Goal: Transaction & Acquisition: Download file/media

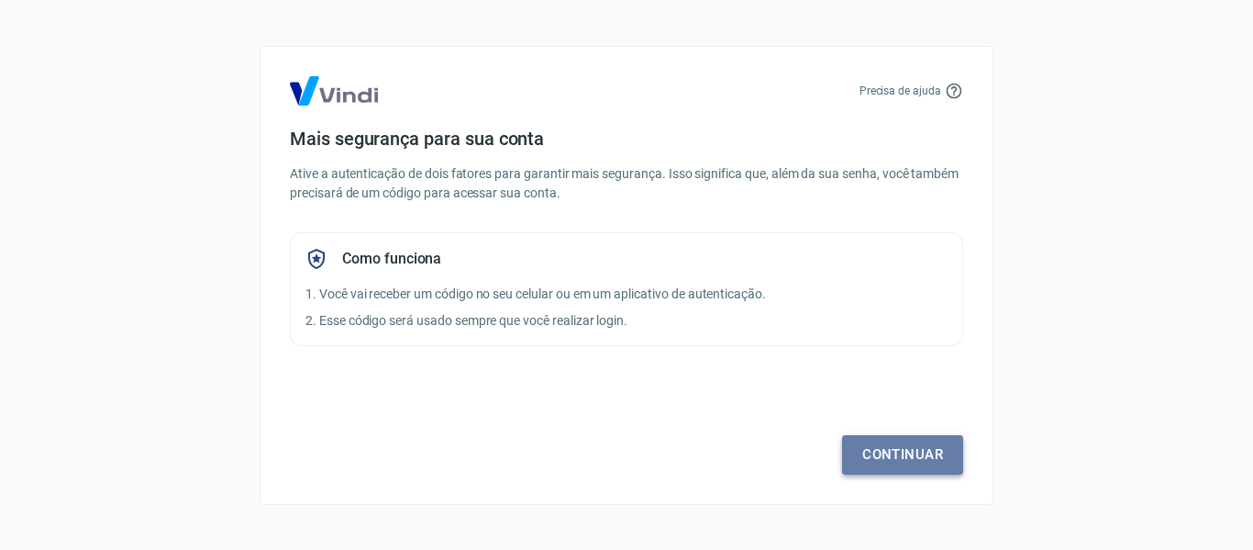
click at [937, 449] on link "Continuar" at bounding box center [902, 454] width 121 height 39
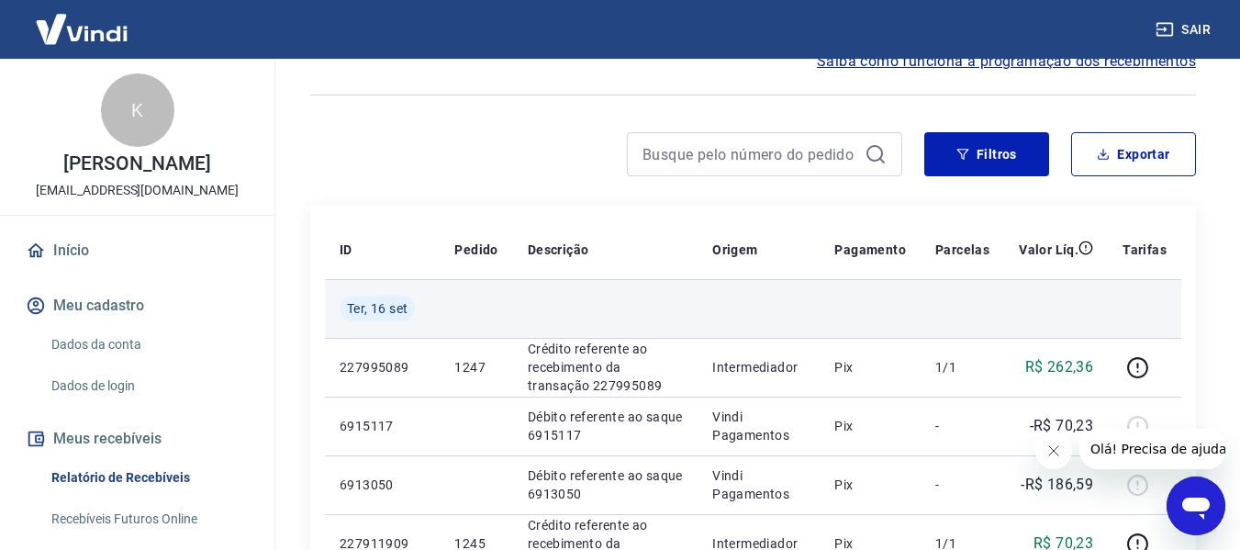
scroll to position [92, 0]
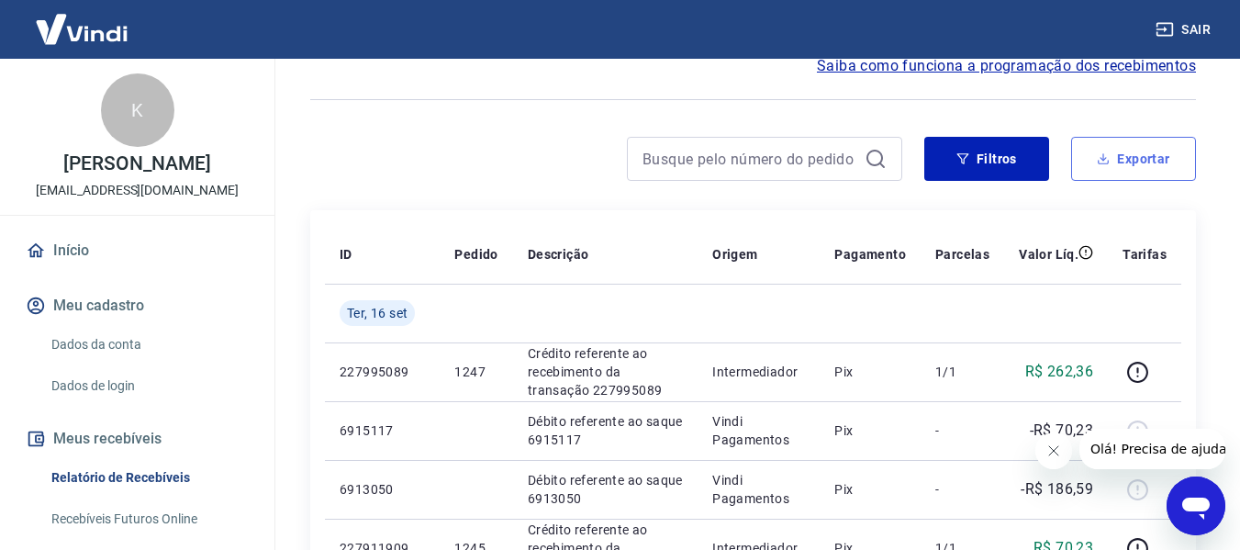
click at [1142, 163] on button "Exportar" at bounding box center [1133, 159] width 125 height 44
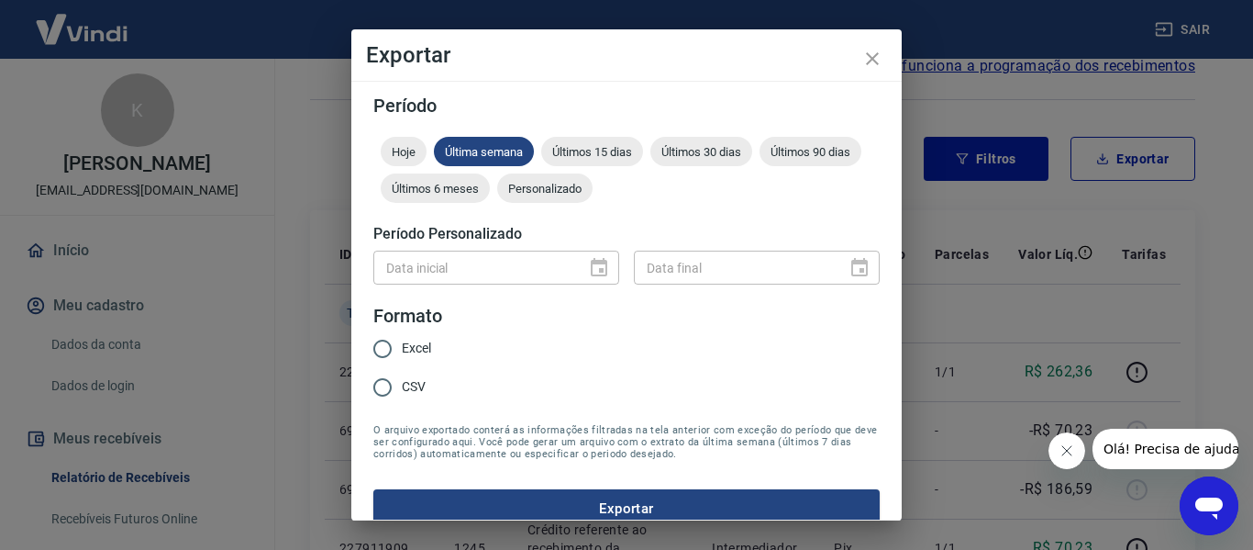
click at [429, 350] on span "Excel" at bounding box center [416, 348] width 29 height 19
click at [402, 350] on input "Excel" at bounding box center [382, 348] width 39 height 39
radio input "true"
click at [593, 185] on span "Personalizado" at bounding box center [544, 189] width 95 height 14
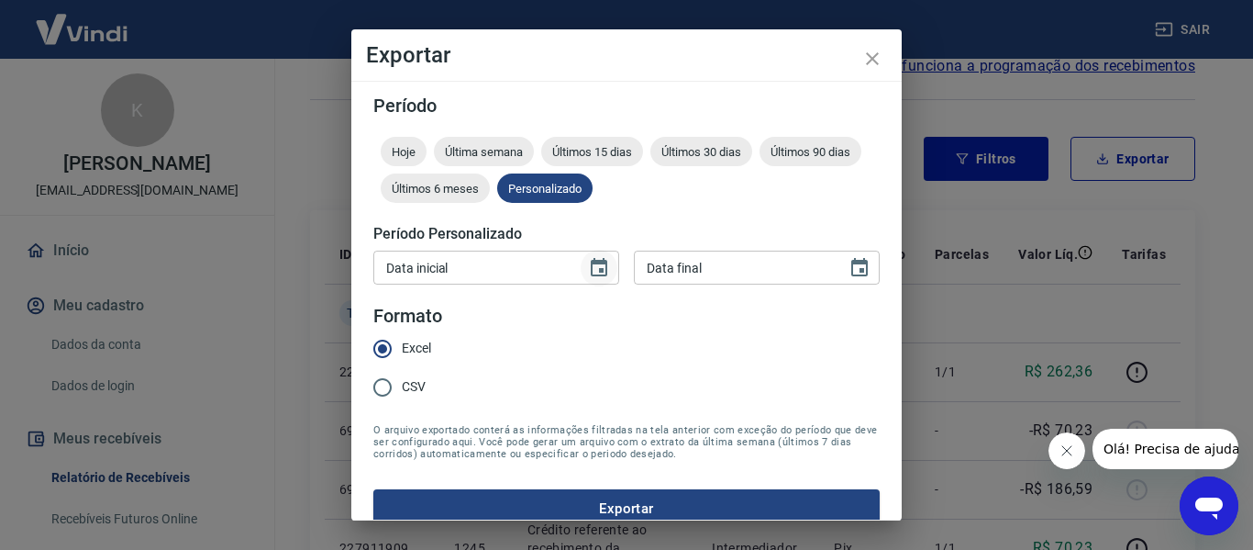
click at [602, 269] on icon "Choose date" at bounding box center [599, 268] width 22 height 22
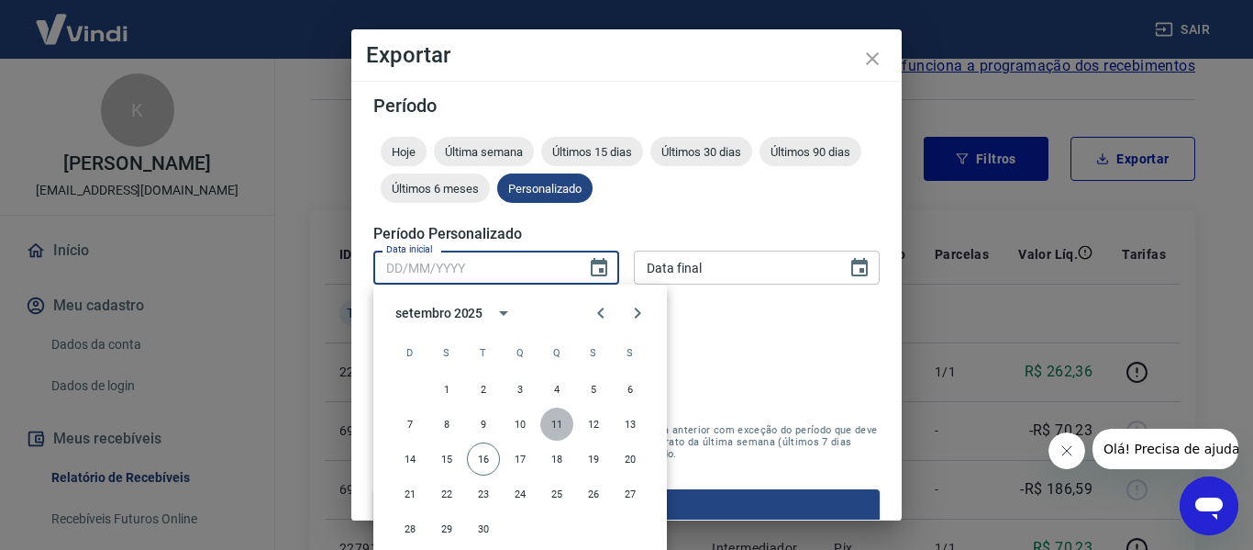
click at [562, 424] on button "11" at bounding box center [556, 423] width 33 height 33
type input "11/09/2025"
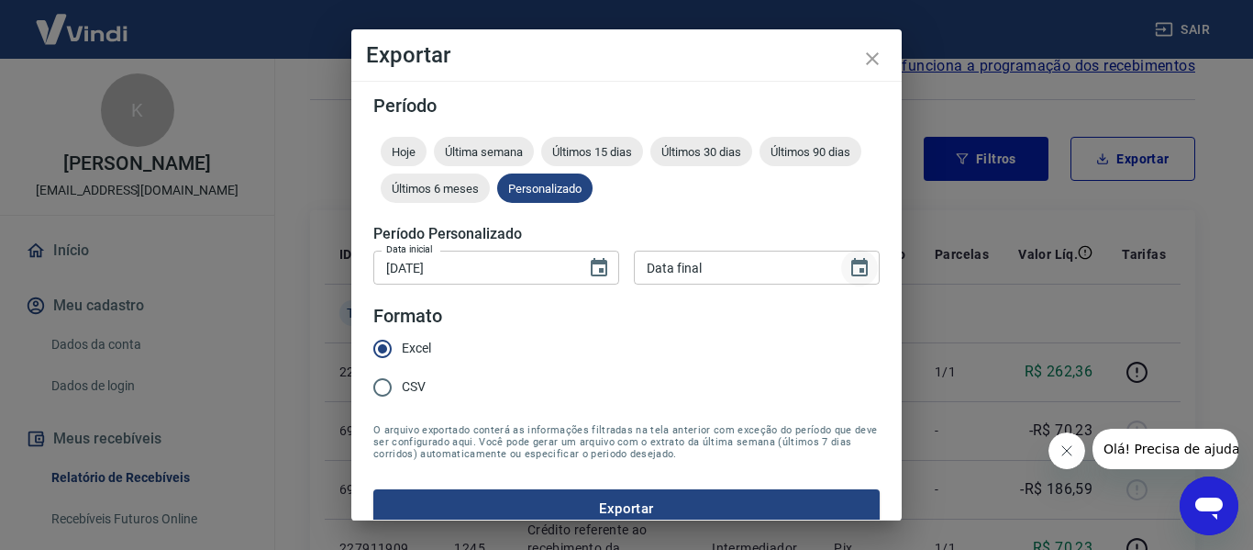
click at [851, 262] on icon "Choose date" at bounding box center [859, 267] width 17 height 18
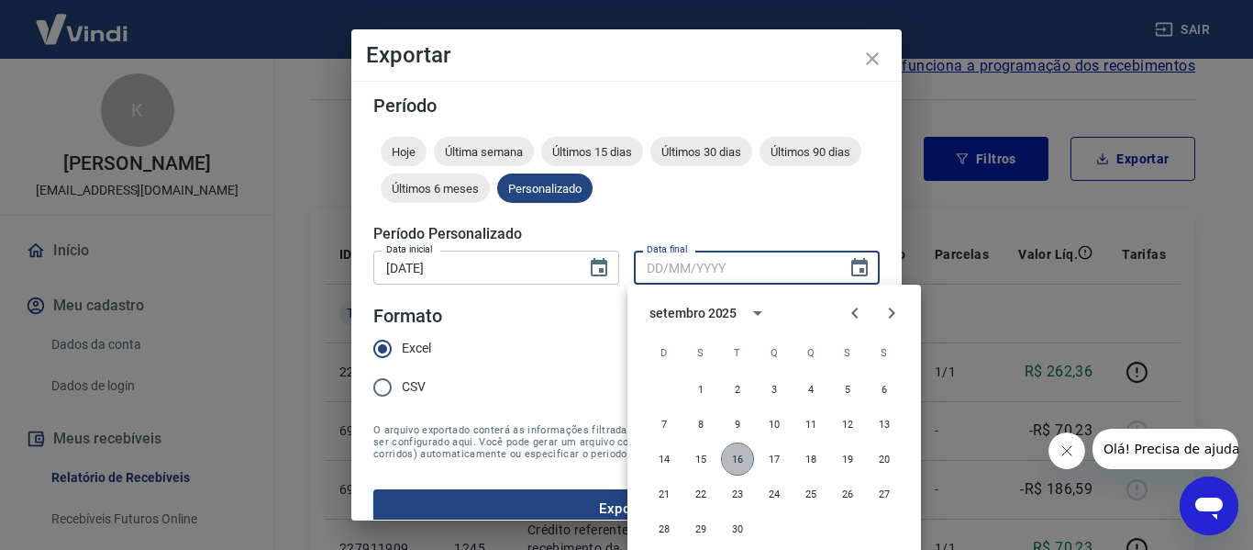
click at [744, 452] on button "16" at bounding box center [737, 458] width 33 height 33
type input "16/09/2025"
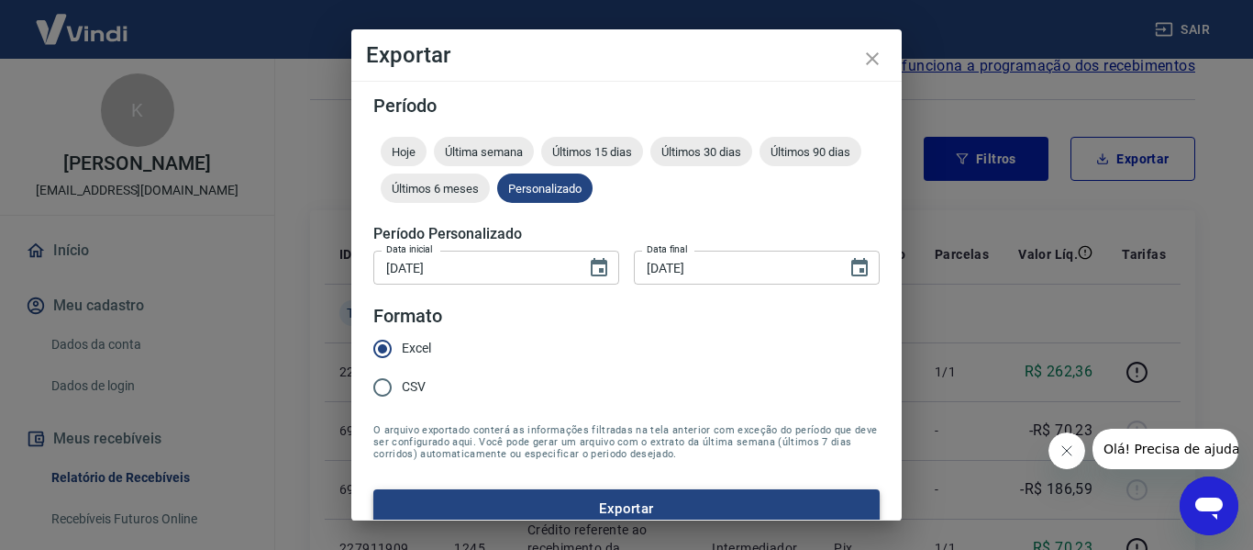
click at [629, 511] on button "Exportar" at bounding box center [626, 508] width 506 height 39
